Goal: Find specific page/section

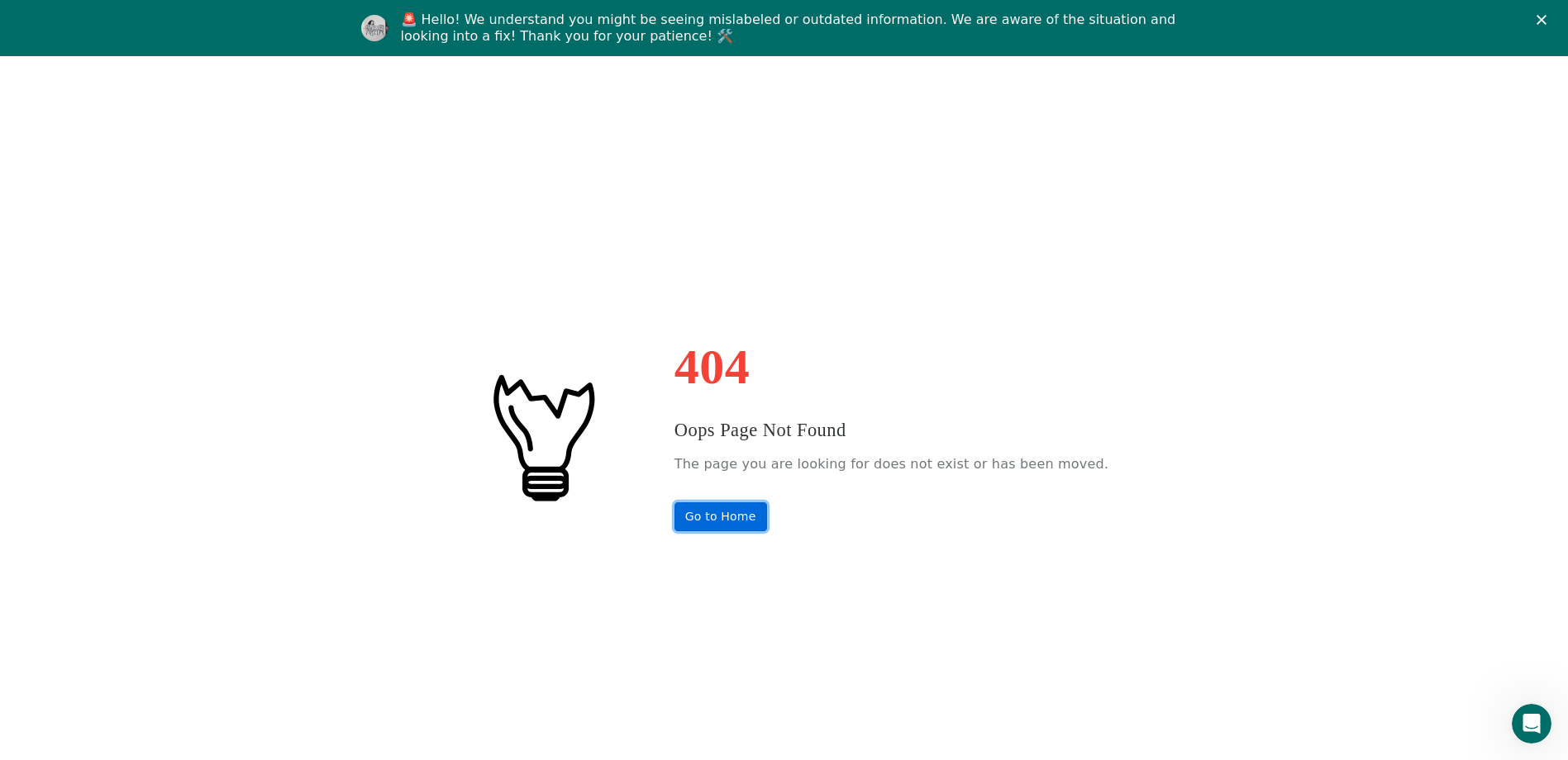
click at [752, 523] on link "Go to Home" at bounding box center [720, 517] width 93 height 29
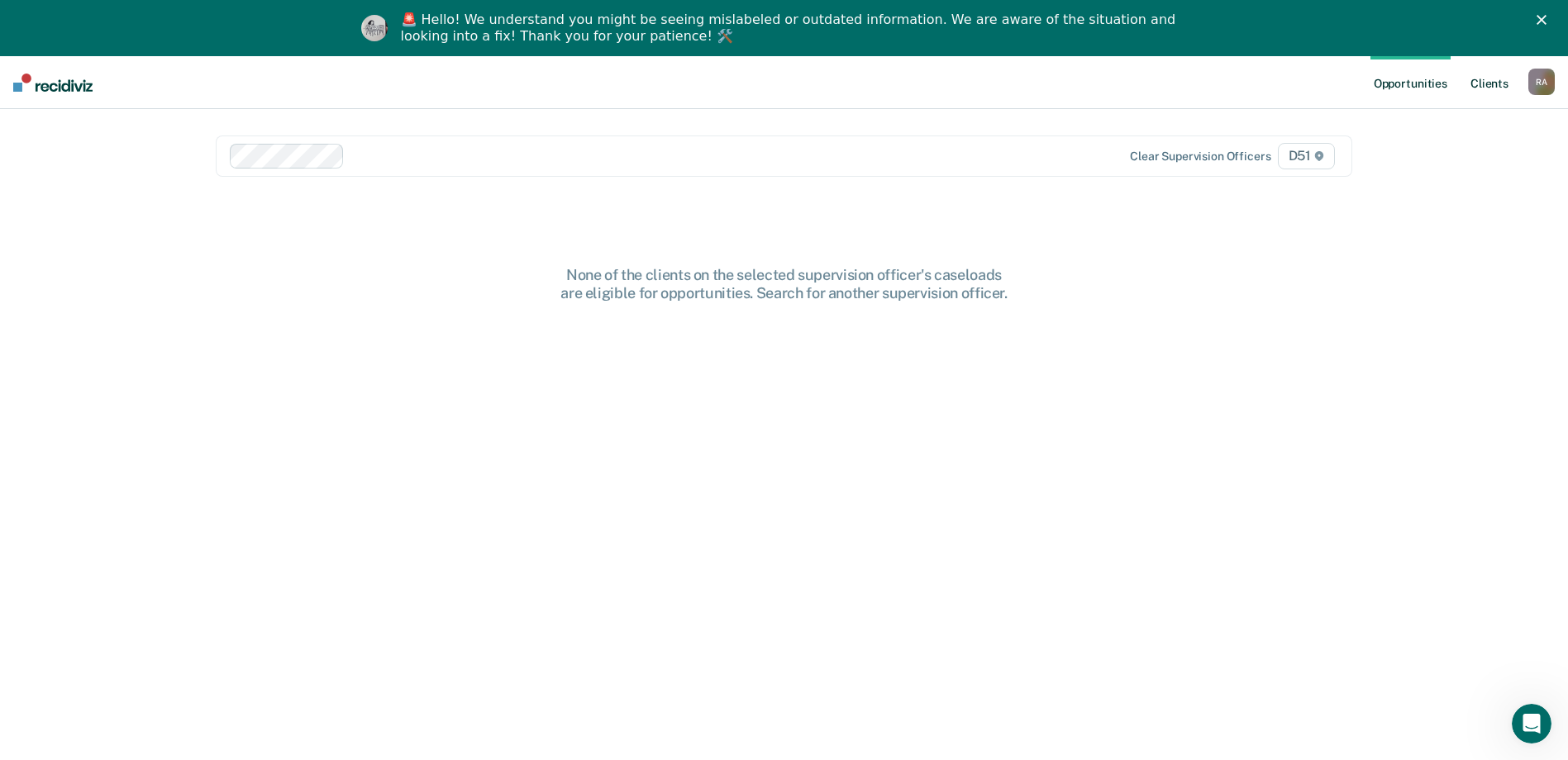
click at [1496, 88] on link "Client s" at bounding box center [1489, 82] width 45 height 53
